Goal: Communication & Community: Answer question/provide support

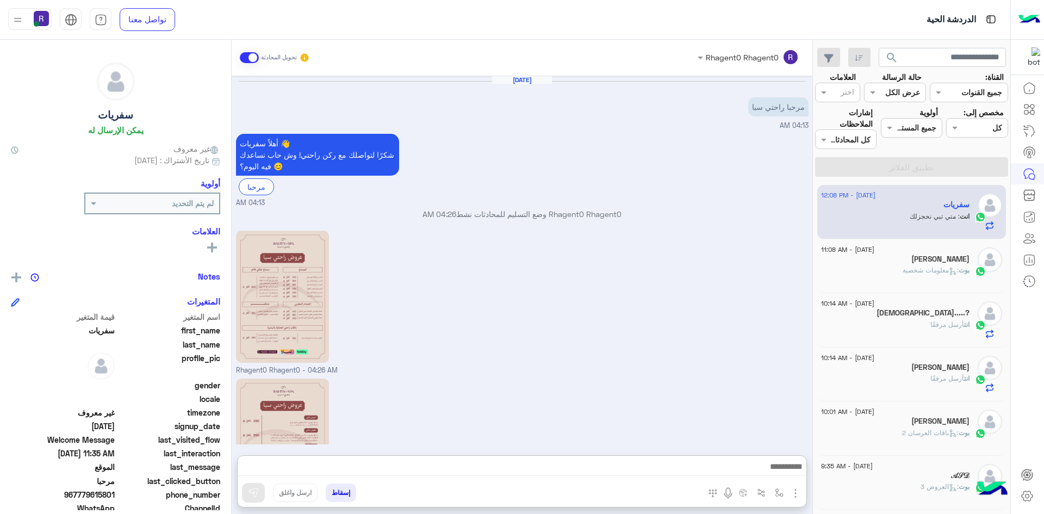
scroll to position [424, 0]
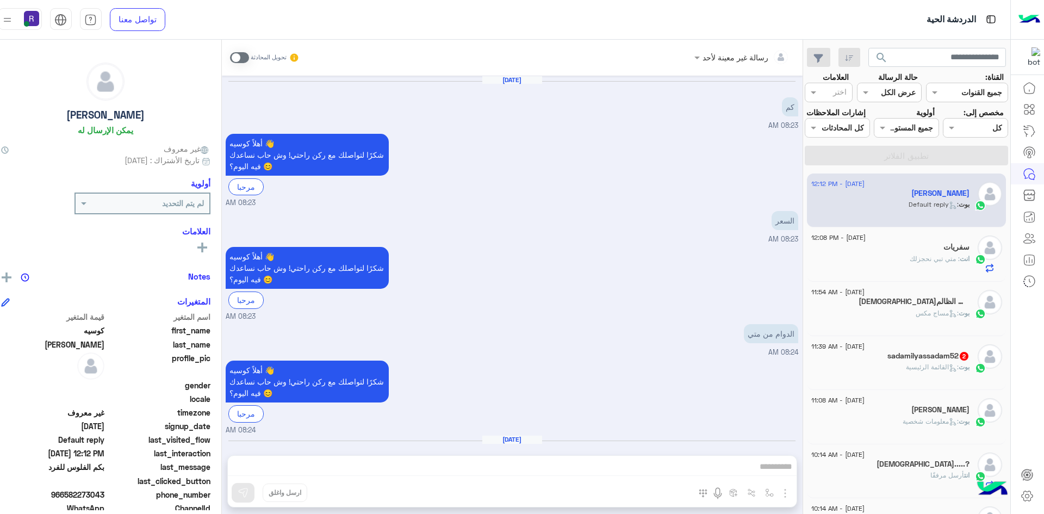
scroll to position [578, 0]
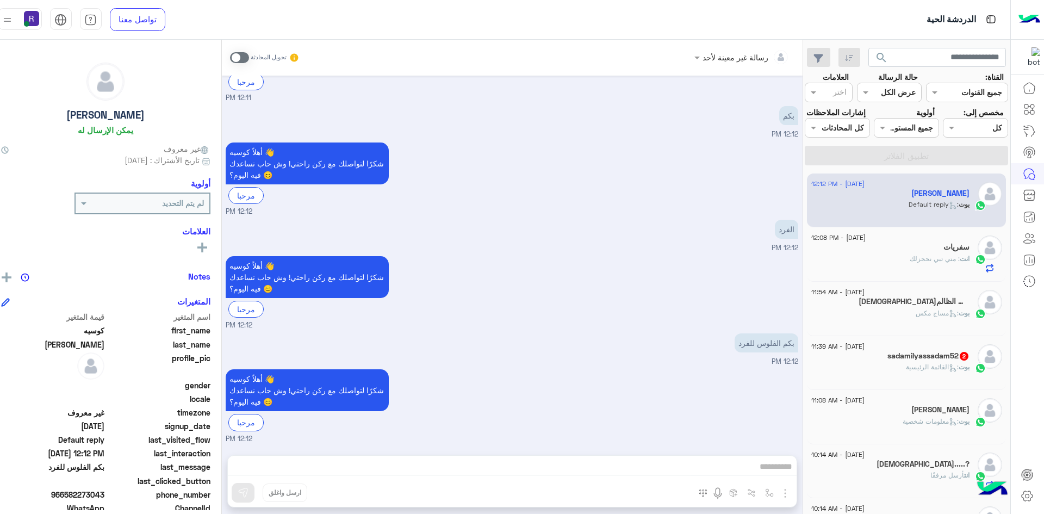
click at [916, 372] on p "بوت : القائمة الرئيسية" at bounding box center [938, 367] width 64 height 10
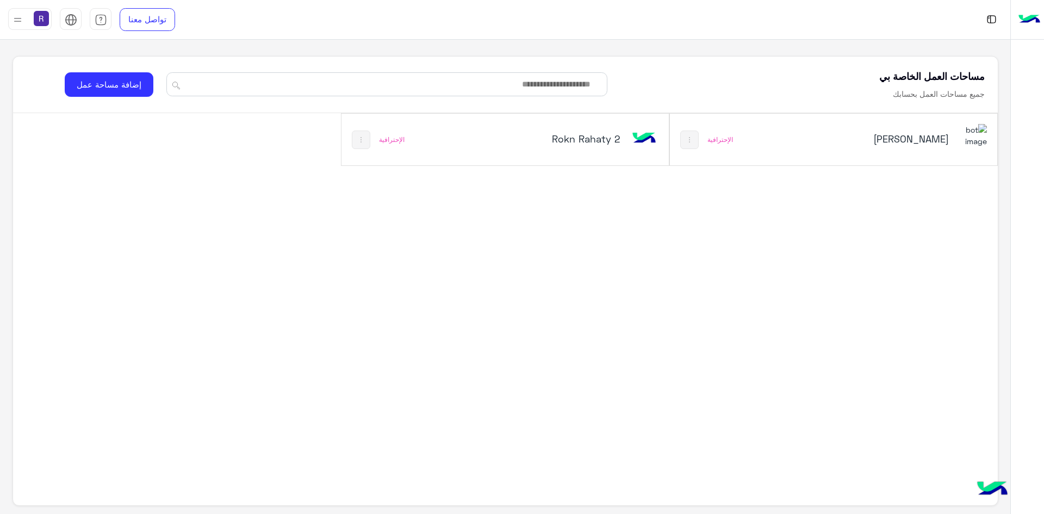
click at [562, 140] on h5 "Rokn Rahaty 2" at bounding box center [565, 138] width 110 height 13
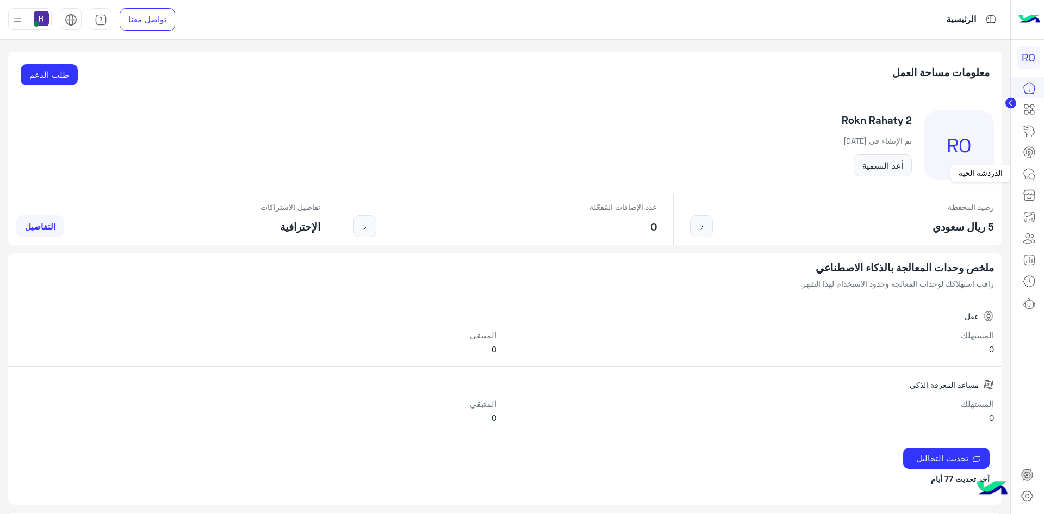
click at [1029, 177] on icon at bounding box center [1029, 173] width 13 height 13
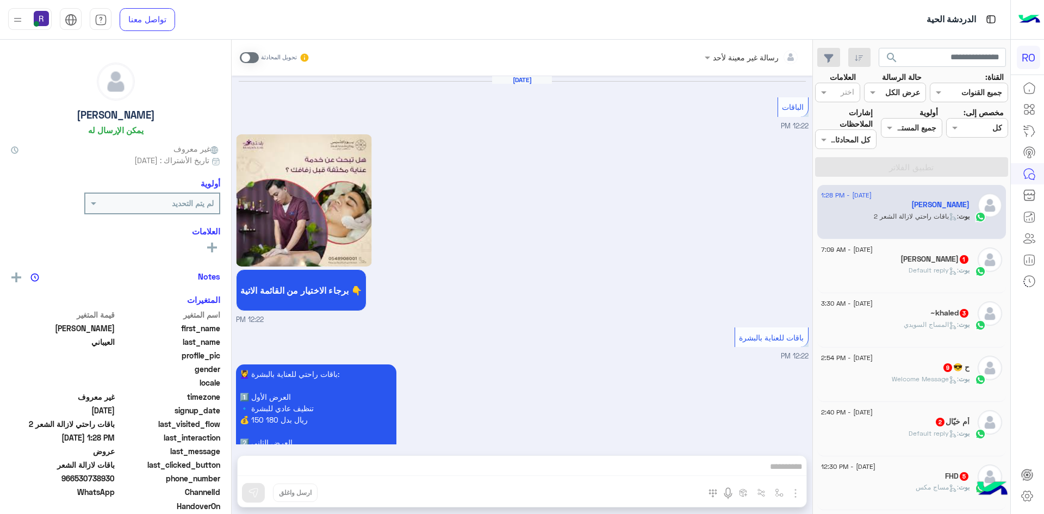
scroll to position [1912, 0]
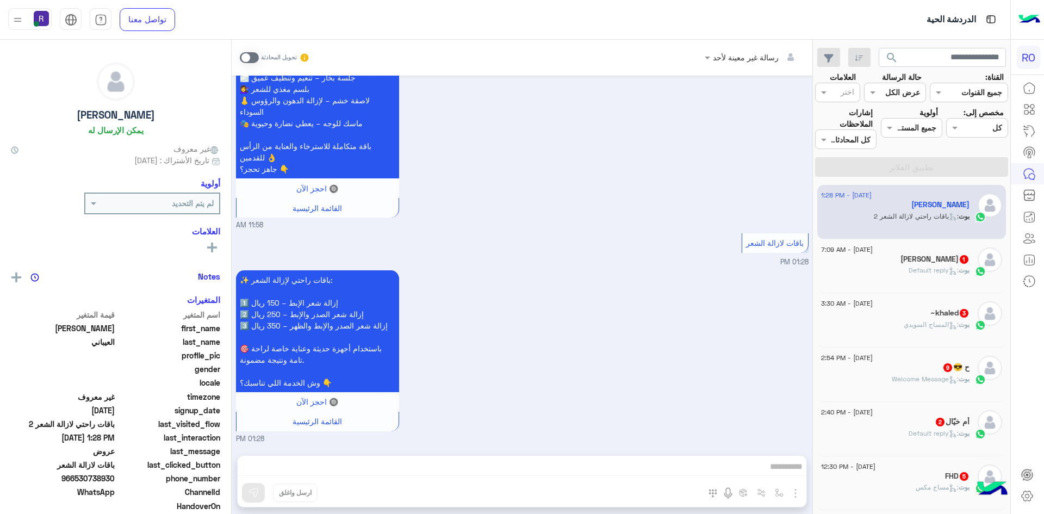
click at [907, 258] on h5 "فراج بن ناصر بن ضبان 1" at bounding box center [935, 259] width 69 height 9
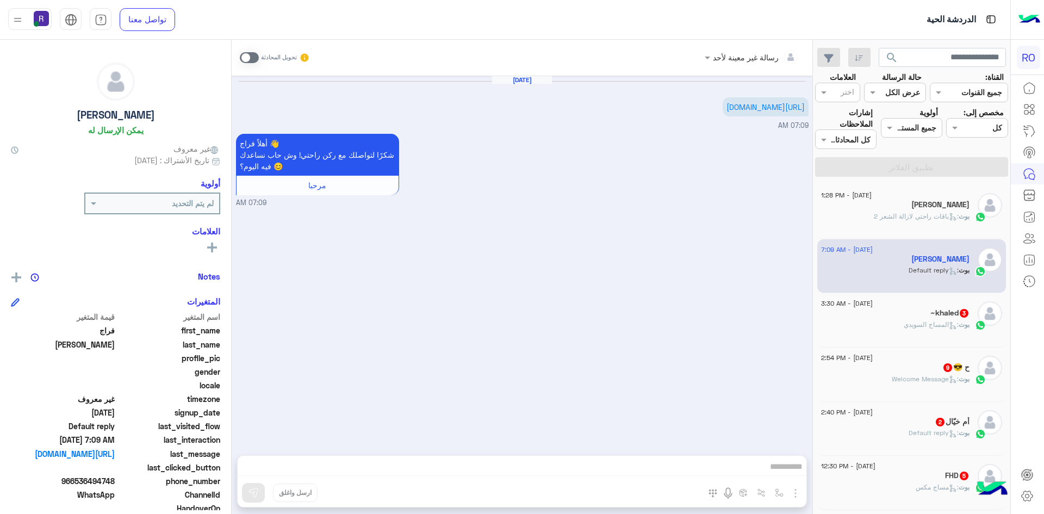
click at [910, 315] on div "~khaled 3" at bounding box center [895, 313] width 148 height 11
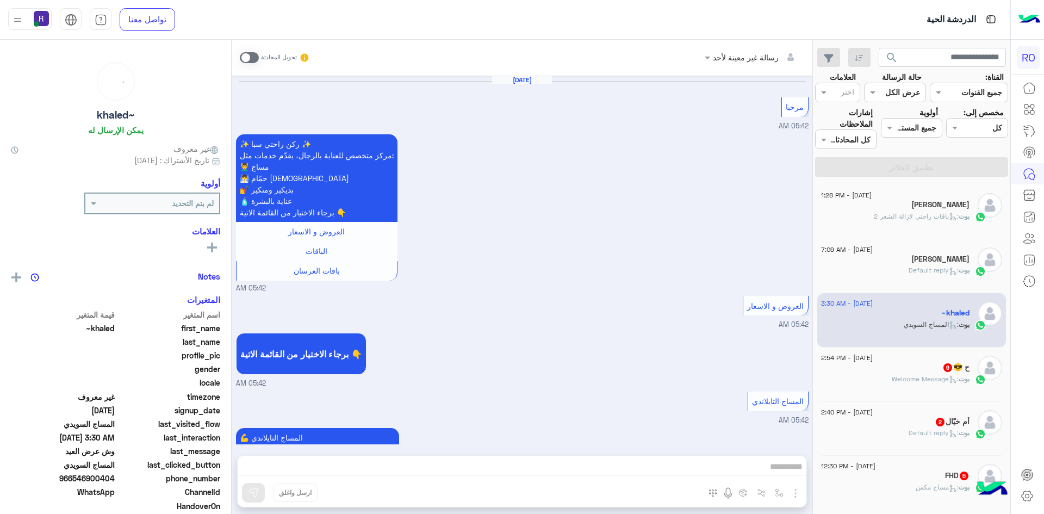
scroll to position [1410, 0]
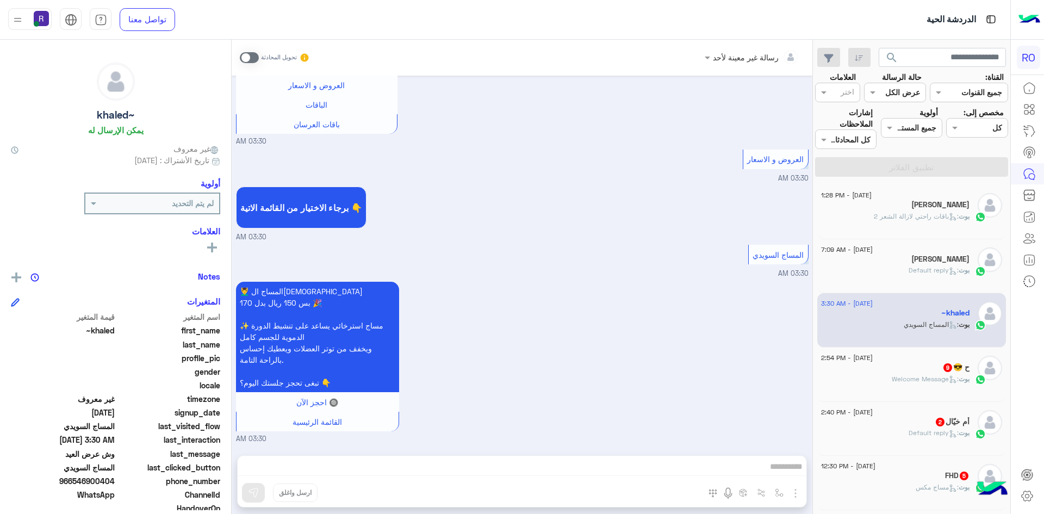
click at [929, 369] on div "ح 😎 9" at bounding box center [895, 368] width 148 height 11
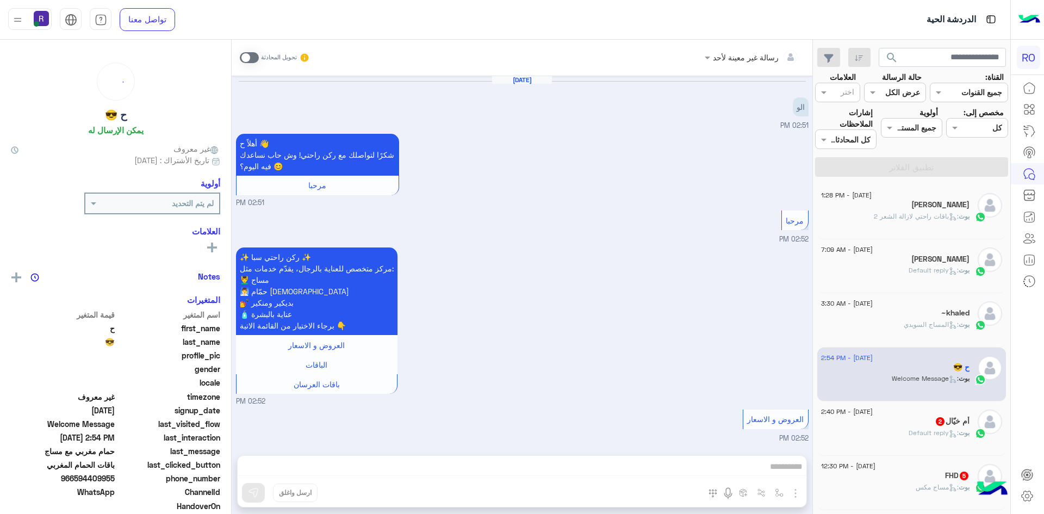
scroll to position [1165, 0]
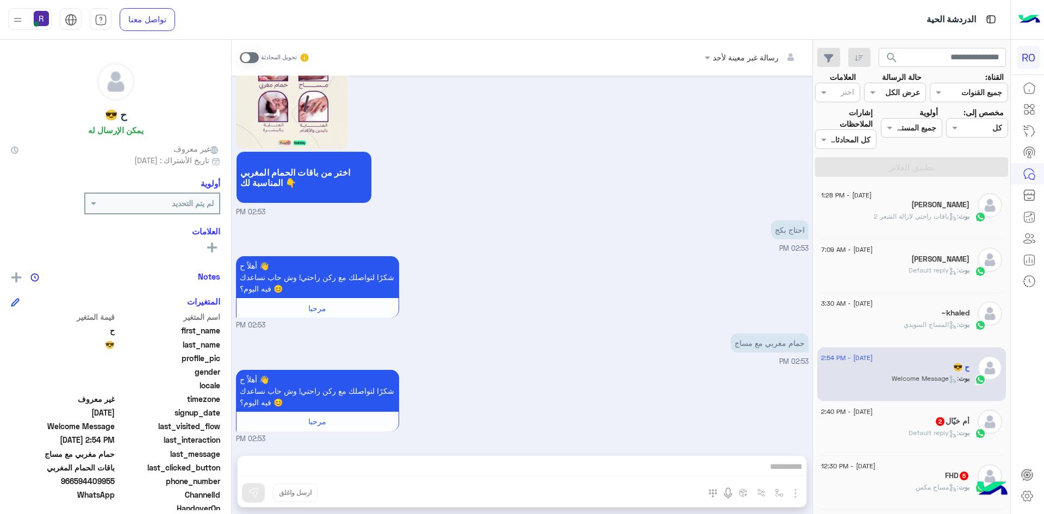
click at [932, 433] on span ": Default reply" at bounding box center [934, 433] width 50 height 8
